Goal: Task Accomplishment & Management: Manage account settings

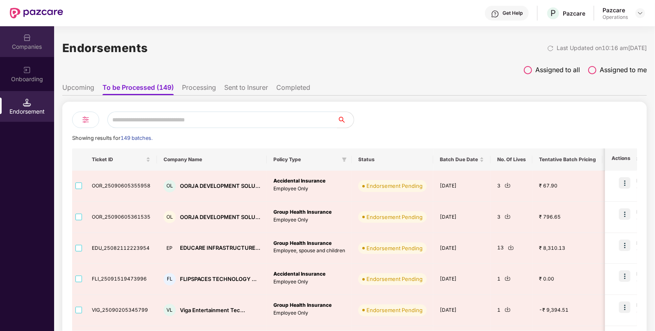
click at [26, 44] on div "Companies" at bounding box center [27, 47] width 54 height 8
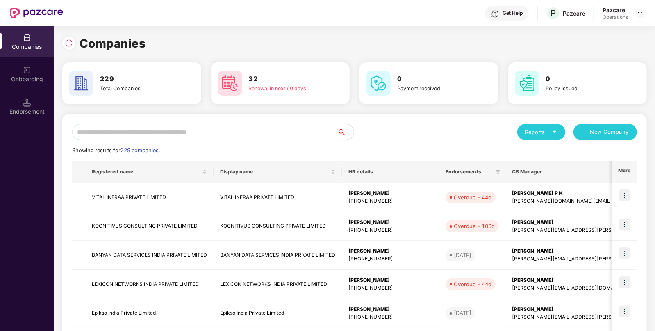
click at [159, 135] on input "text" at bounding box center [204, 132] width 265 height 16
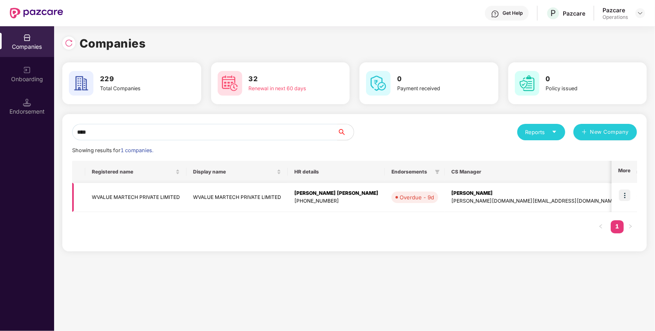
type input "****"
click at [625, 193] on img at bounding box center [624, 194] width 11 height 11
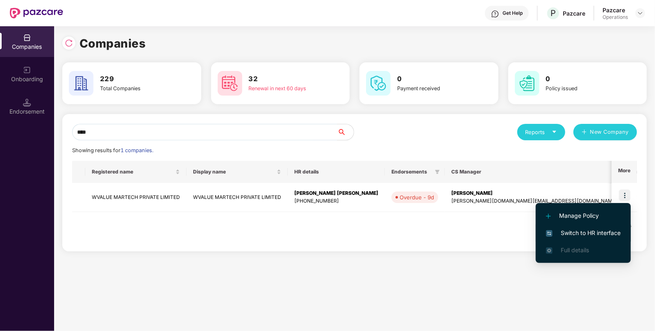
click at [571, 232] on span "Switch to HR interface" at bounding box center [583, 232] width 75 height 9
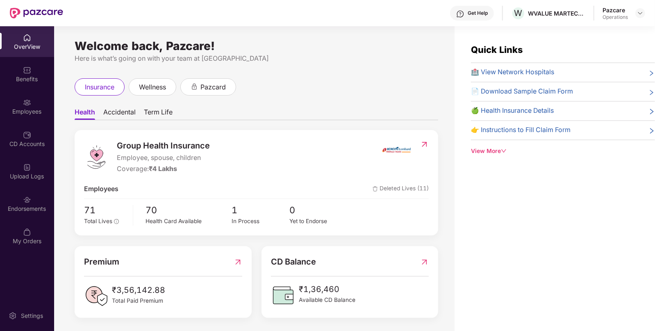
click at [37, 216] on div "Endorsements" at bounding box center [27, 203] width 54 height 31
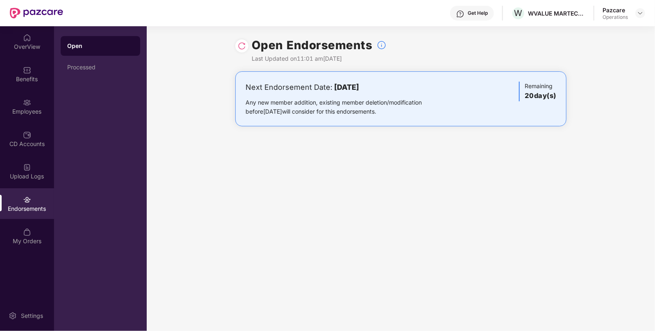
click at [244, 46] on img at bounding box center [242, 46] width 8 height 8
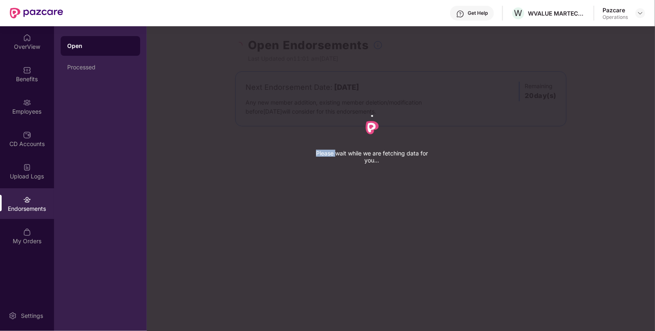
click at [244, 46] on div "Please wait while we are fetching data for you..." at bounding box center [474, 165] width 655 height 331
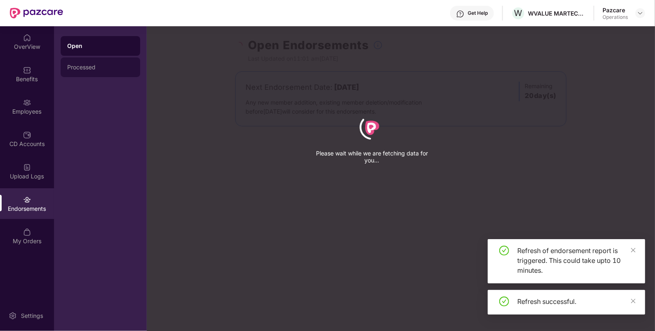
click at [87, 64] on div "Processed" at bounding box center [100, 67] width 66 height 7
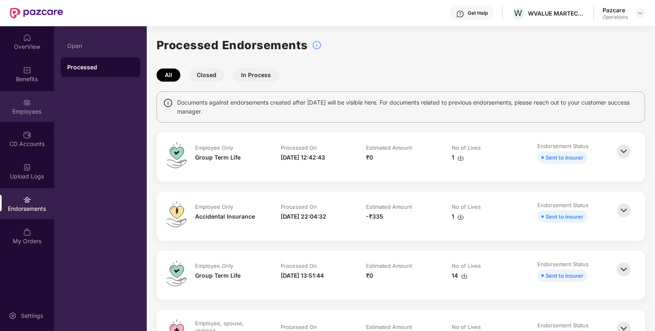
click at [31, 106] on img at bounding box center [27, 102] width 8 height 8
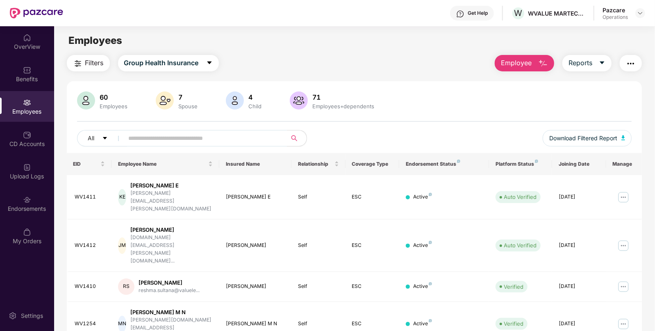
click at [177, 140] on input "text" at bounding box center [202, 138] width 147 height 12
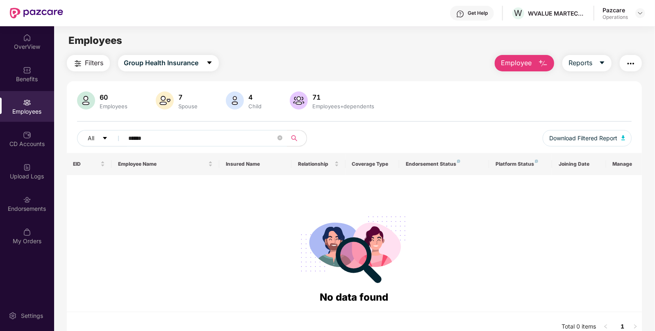
click at [184, 133] on input "******" at bounding box center [202, 138] width 147 height 12
type input "*"
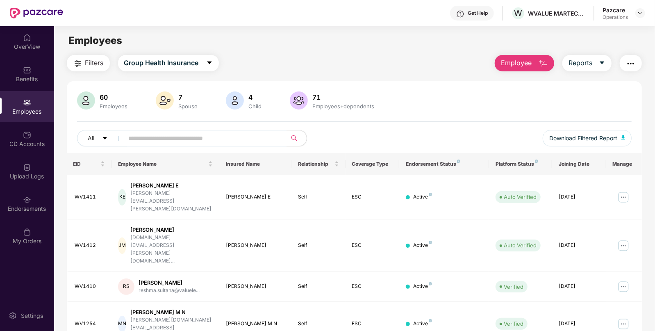
click at [79, 59] on img "button" at bounding box center [78, 64] width 10 height 10
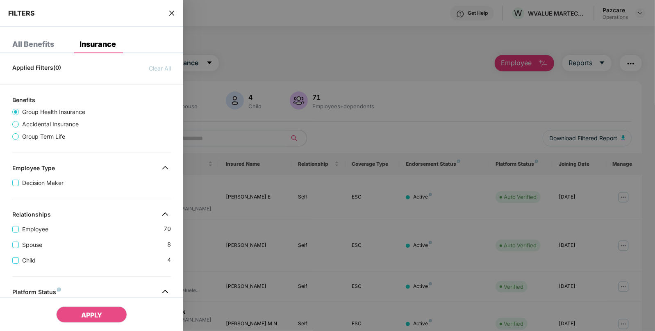
scroll to position [213, 0]
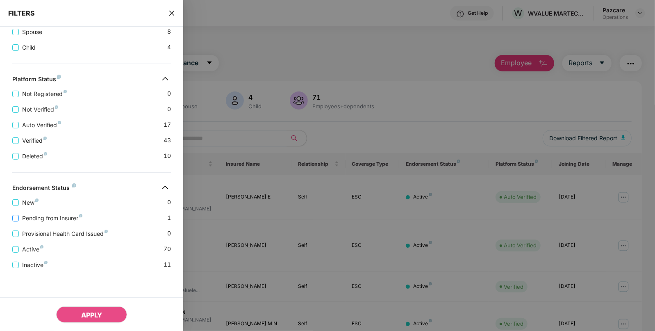
click at [47, 217] on span "Pending from Insurer" at bounding box center [52, 218] width 67 height 9
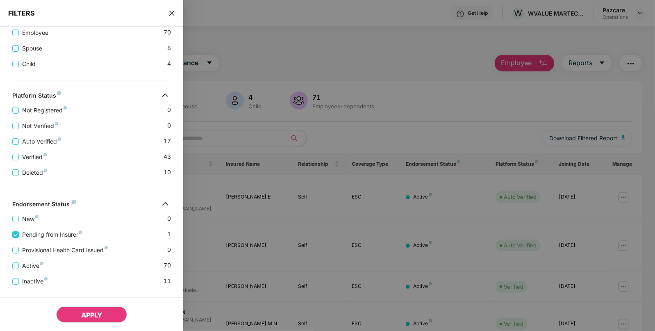
click at [74, 312] on button "APPLY" at bounding box center [91, 314] width 71 height 16
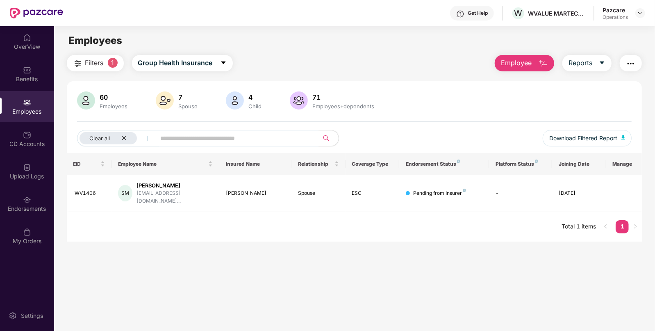
click at [96, 62] on span "Filters" at bounding box center [94, 63] width 18 height 10
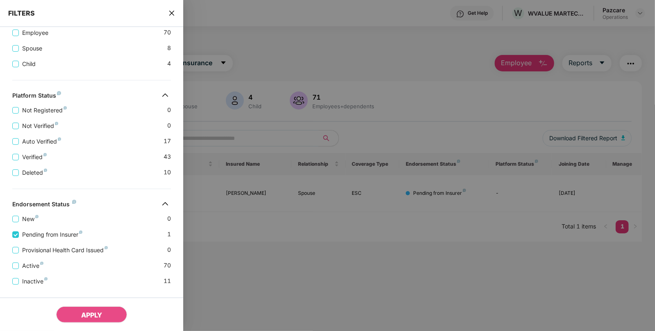
click at [214, 237] on div at bounding box center [327, 165] width 655 height 331
click at [173, 14] on icon "close" at bounding box center [171, 13] width 7 height 7
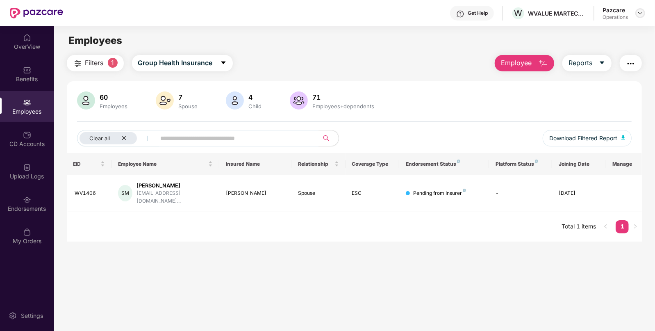
click at [641, 14] on img at bounding box center [640, 13] width 7 height 7
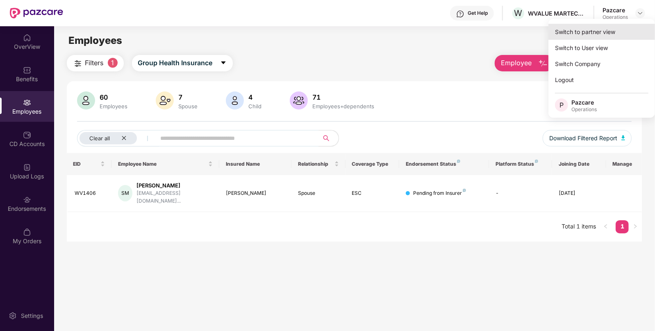
click at [589, 33] on div "Switch to partner view" at bounding box center [601, 32] width 107 height 16
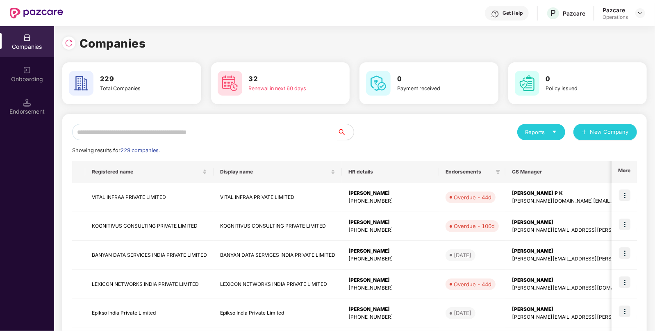
click at [219, 132] on input "text" at bounding box center [204, 132] width 265 height 16
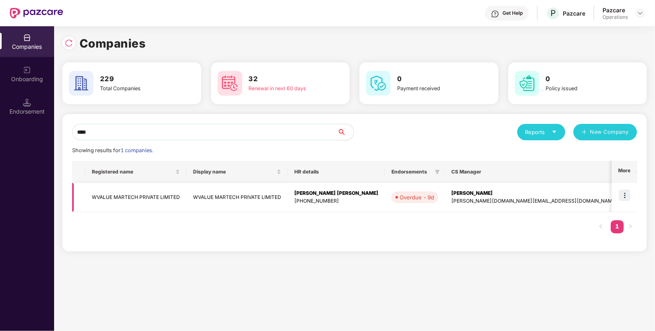
type input "****"
click at [112, 199] on td "WVALUE MARTECH PRIVATE LIMITED" at bounding box center [135, 197] width 101 height 29
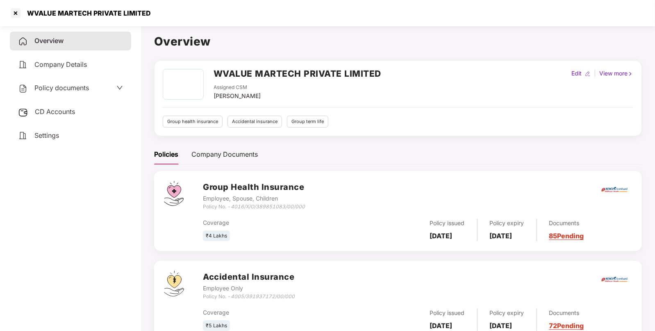
click at [60, 107] on div "CD Accounts" at bounding box center [70, 111] width 121 height 19
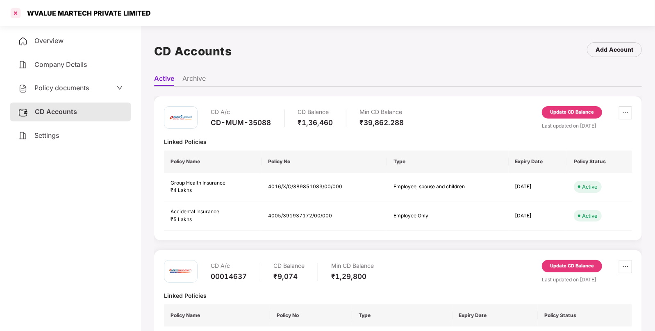
click at [11, 13] on div at bounding box center [15, 13] width 13 height 13
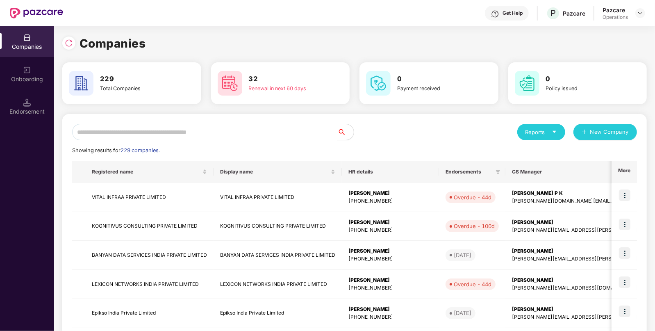
click at [159, 129] on input "text" at bounding box center [204, 132] width 265 height 16
click at [159, 129] on input "*" at bounding box center [204, 132] width 265 height 16
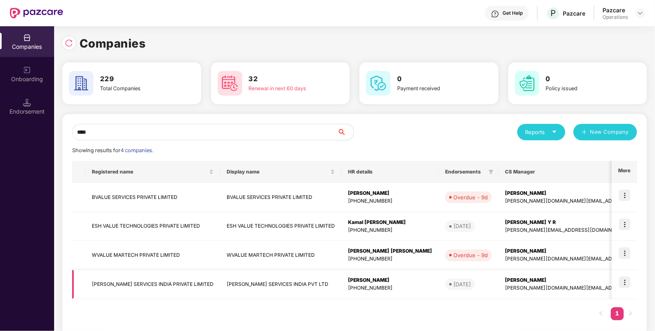
type input "****"
click at [132, 279] on td "[PERSON_NAME] SERVICES INDIA PRIVATE LIMITED" at bounding box center [152, 284] width 135 height 29
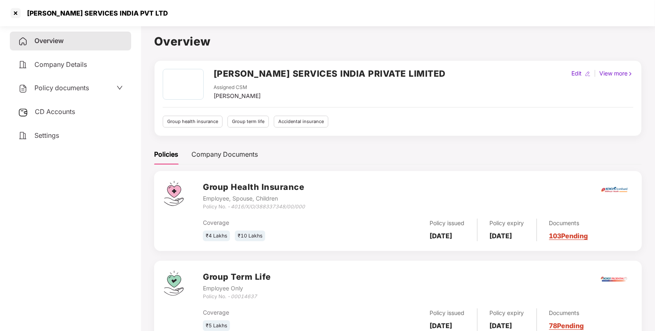
click at [60, 111] on span "CD Accounts" at bounding box center [55, 111] width 40 height 8
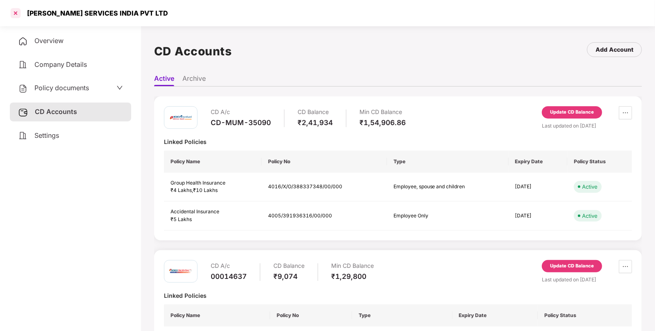
click at [13, 10] on div at bounding box center [15, 13] width 13 height 13
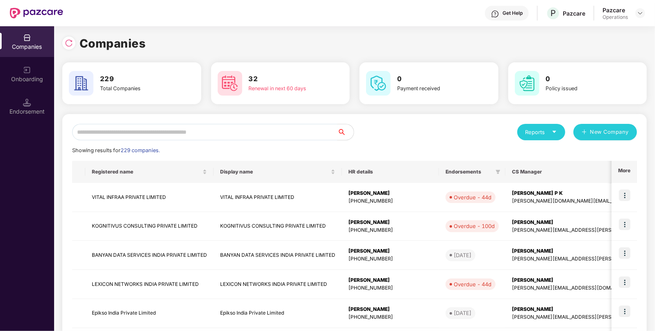
click at [230, 131] on input "text" at bounding box center [204, 132] width 265 height 16
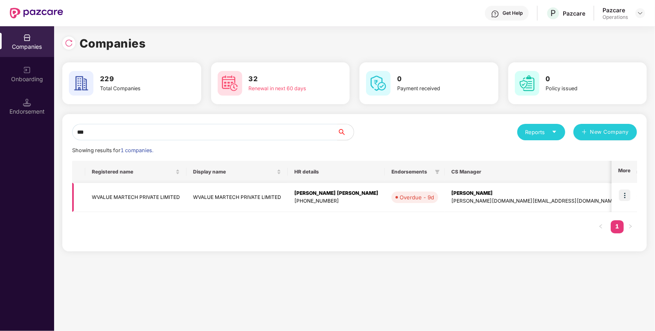
type input "***"
click at [106, 198] on td "WVALUE MARTECH PRIVATE LIMITED" at bounding box center [135, 197] width 101 height 29
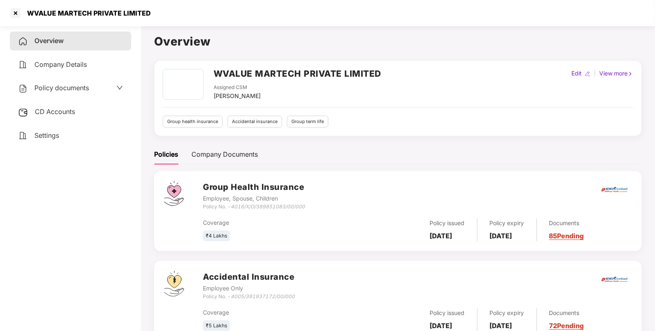
click at [64, 111] on span "CD Accounts" at bounding box center [55, 111] width 40 height 8
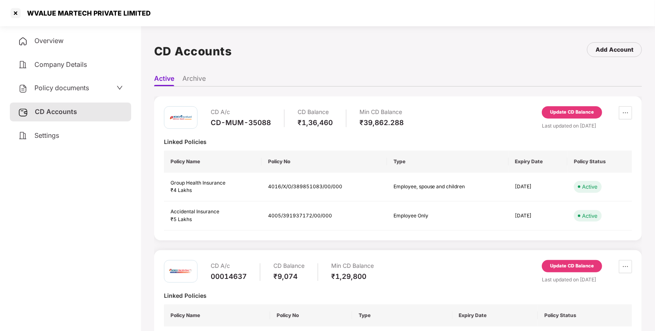
scroll to position [39, 0]
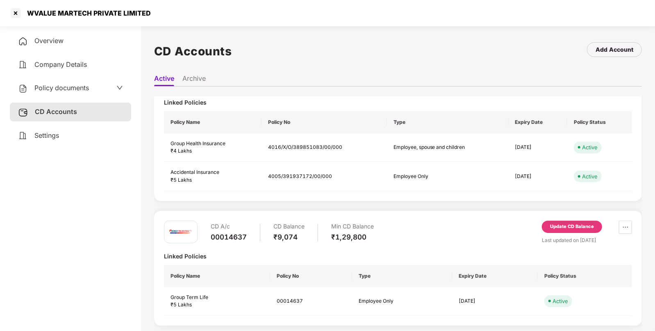
click at [565, 223] on div "Update CD Balance" at bounding box center [572, 226] width 44 height 7
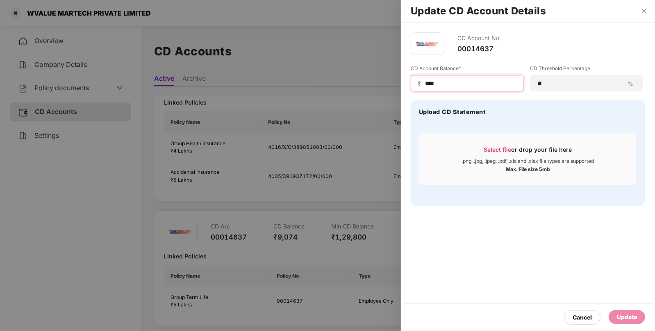
click at [446, 82] on input "****" at bounding box center [470, 83] width 93 height 9
type input "****"
click at [620, 314] on div "Update" at bounding box center [627, 316] width 20 height 9
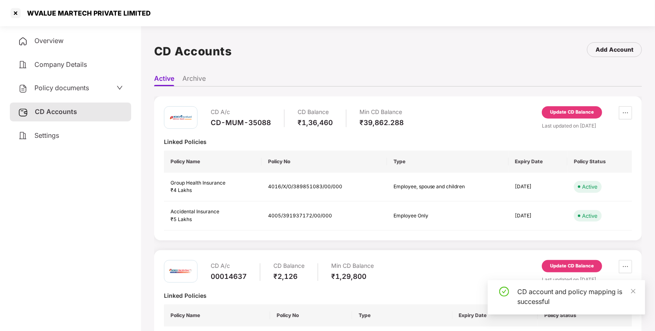
scroll to position [41, 0]
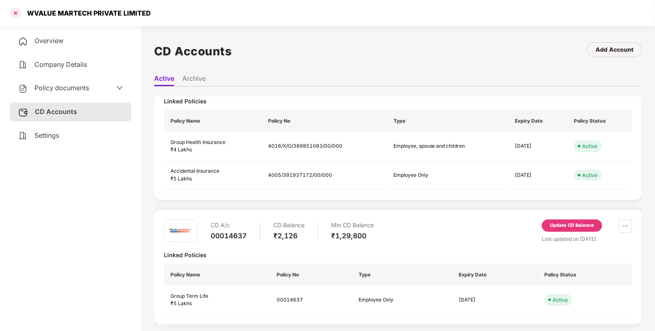
click at [18, 11] on div at bounding box center [15, 13] width 13 height 13
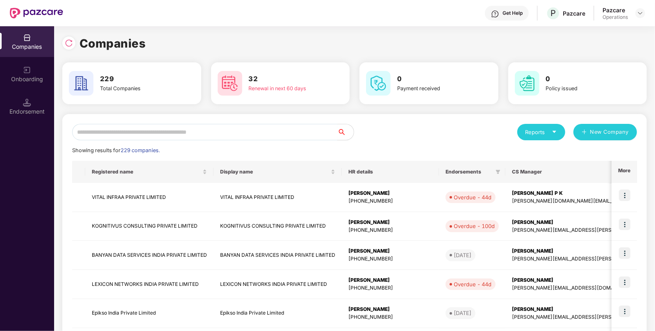
click at [154, 132] on input "text" at bounding box center [204, 132] width 265 height 16
type input "*"
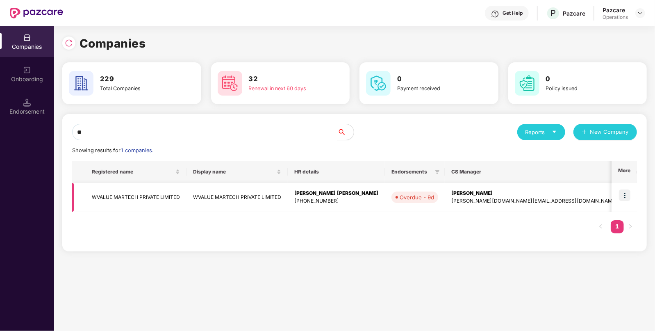
type input "**"
click at [139, 195] on td "WVALUE MARTECH PRIVATE LIMITED" at bounding box center [135, 197] width 101 height 29
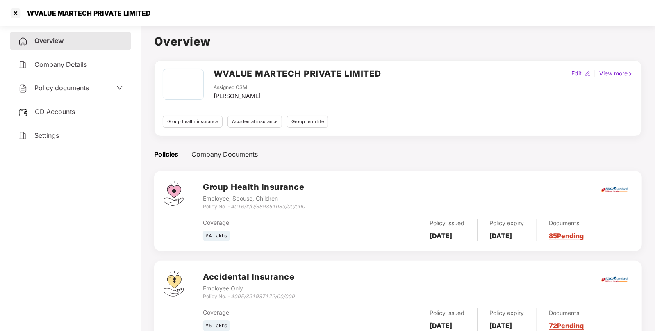
click at [64, 111] on span "CD Accounts" at bounding box center [55, 111] width 40 height 8
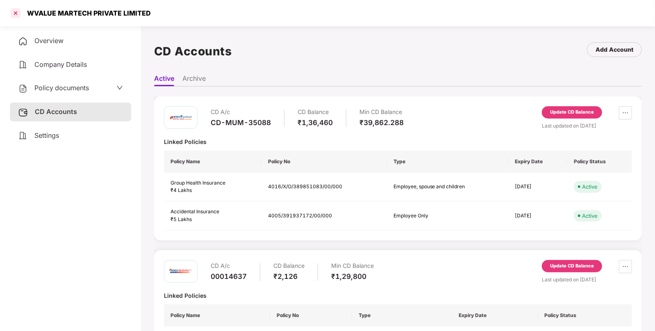
click at [15, 11] on div at bounding box center [15, 13] width 13 height 13
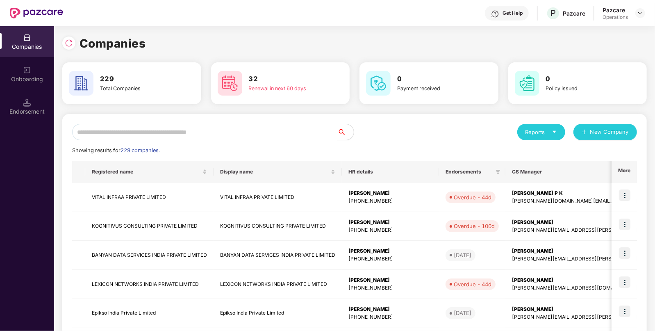
click at [198, 130] on input "text" at bounding box center [204, 132] width 265 height 16
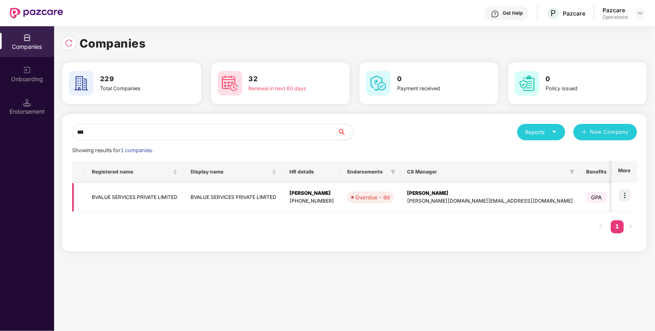
type input "***"
click at [138, 201] on td "BVALUE SERVICES PRIVATE LIMITED" at bounding box center [134, 197] width 99 height 29
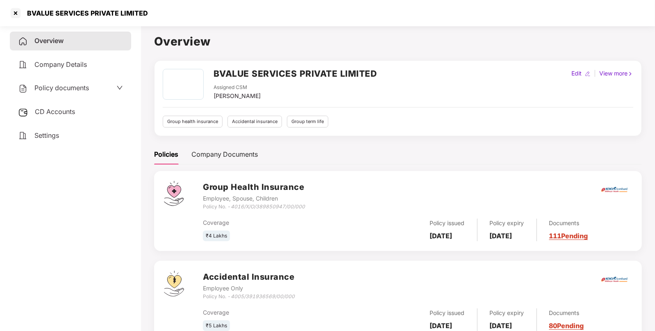
click at [68, 108] on span "CD Accounts" at bounding box center [55, 111] width 40 height 8
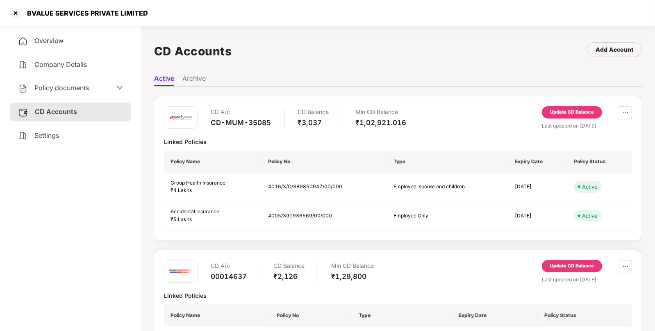
scroll to position [41, 0]
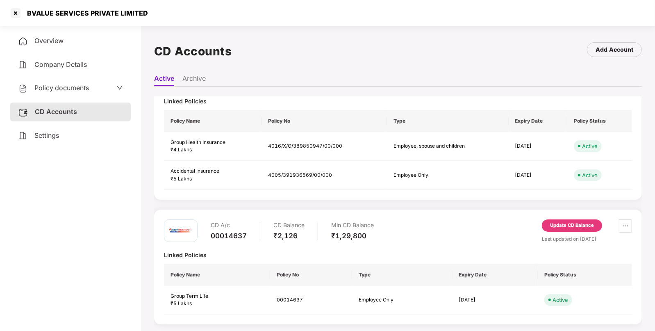
click at [566, 223] on div "Update CD Balance" at bounding box center [572, 225] width 44 height 7
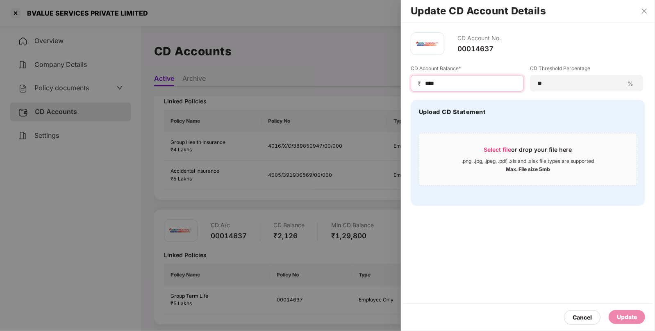
click at [430, 80] on input "****" at bounding box center [470, 83] width 93 height 9
type input "***"
click at [620, 312] on div "Update" at bounding box center [627, 317] width 36 height 14
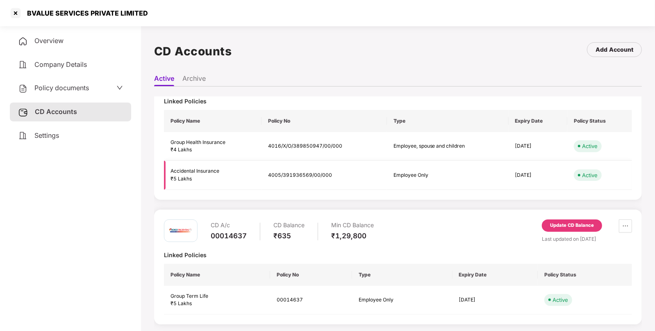
scroll to position [14, 0]
